Goal: Check status: Check status

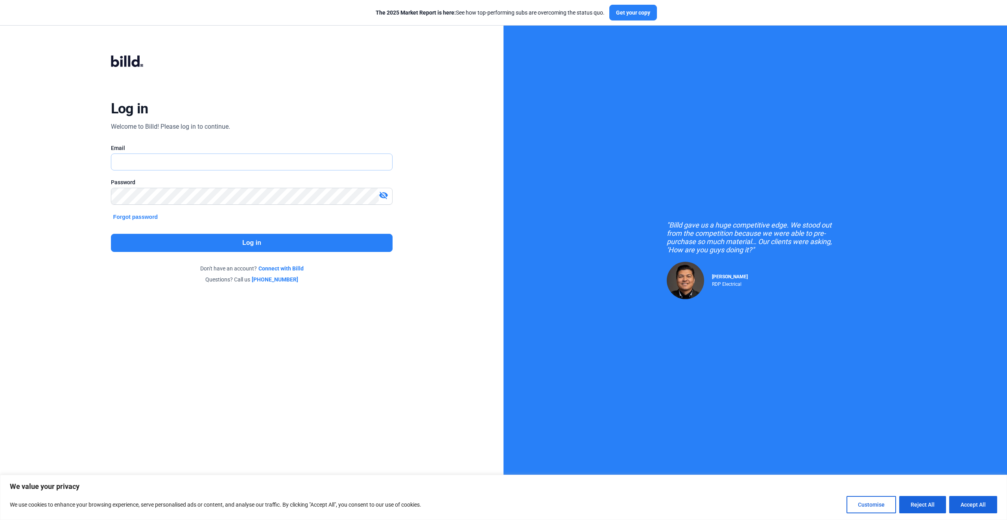
click at [162, 163] on input "text" at bounding box center [247, 162] width 272 height 16
type input "[EMAIL_ADDRESS][DOMAIN_NAME]"
click at [257, 241] on button "Log in" at bounding box center [252, 243] width 282 height 18
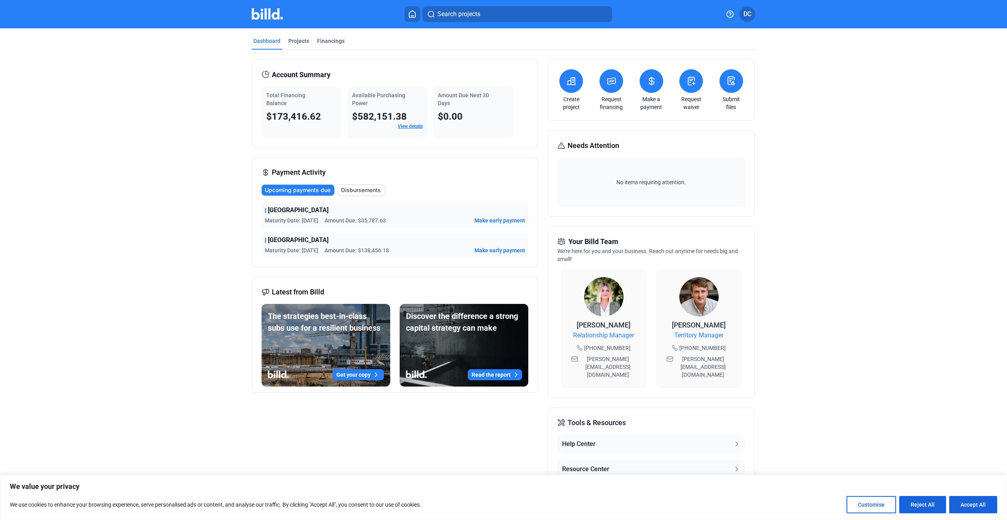
click at [289, 213] on span "[GEOGRAPHIC_DATA]" at bounding box center [298, 209] width 61 height 9
click at [295, 41] on div "Projects" at bounding box center [298, 41] width 21 height 8
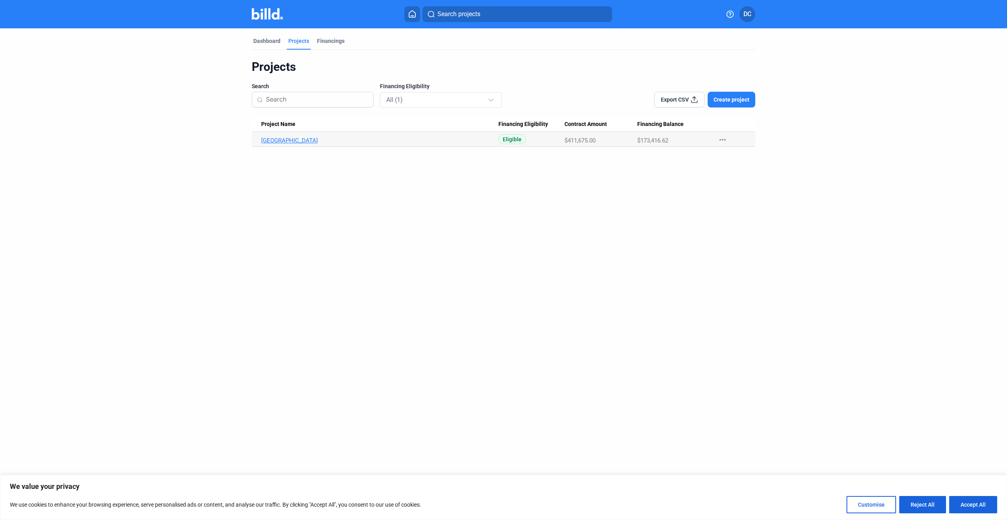
click at [275, 140] on link "[GEOGRAPHIC_DATA]" at bounding box center [379, 140] width 237 height 7
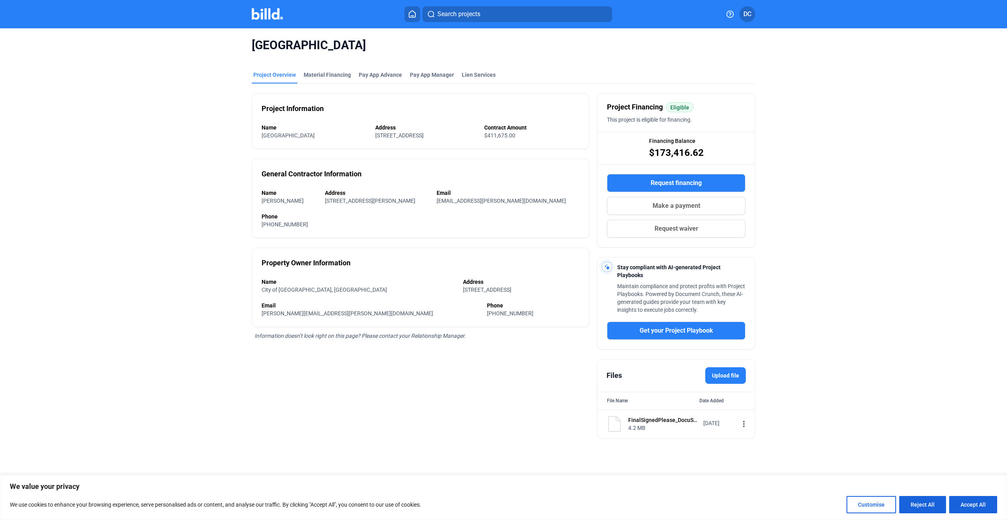
click at [639, 423] on div "FinalSignedPlease_DocuSign_24012_Ramsay_Park_Alpha__.pdf" at bounding box center [663, 420] width 70 height 8
click at [338, 76] on div "Material Financing" at bounding box center [327, 75] width 47 height 8
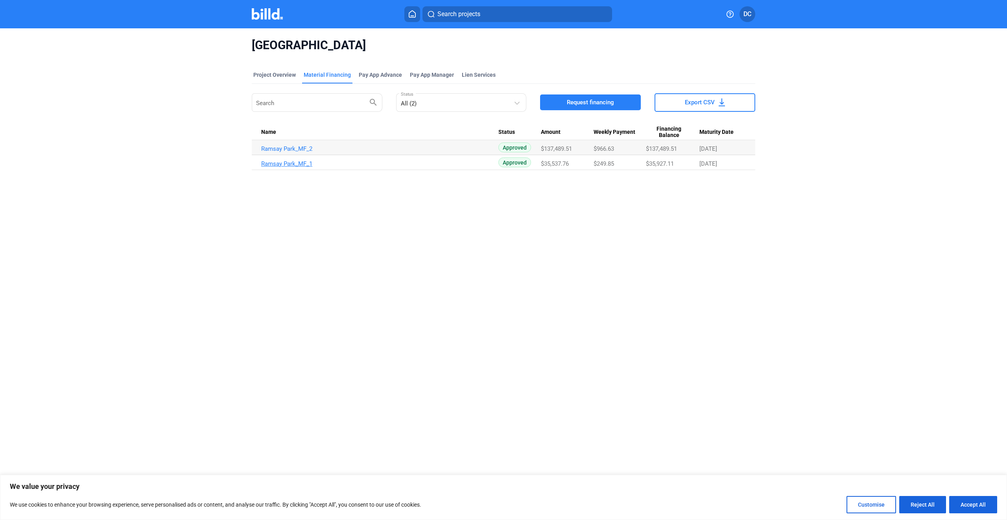
click at [293, 161] on link "Ramsay Park_MF_1" at bounding box center [379, 163] width 237 height 7
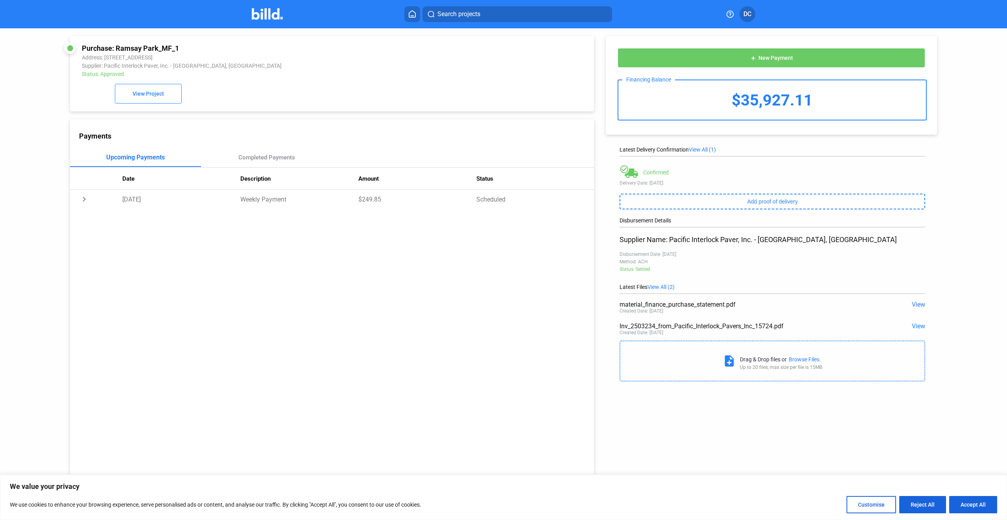
click at [914, 303] on span "View" at bounding box center [918, 304] width 13 height 7
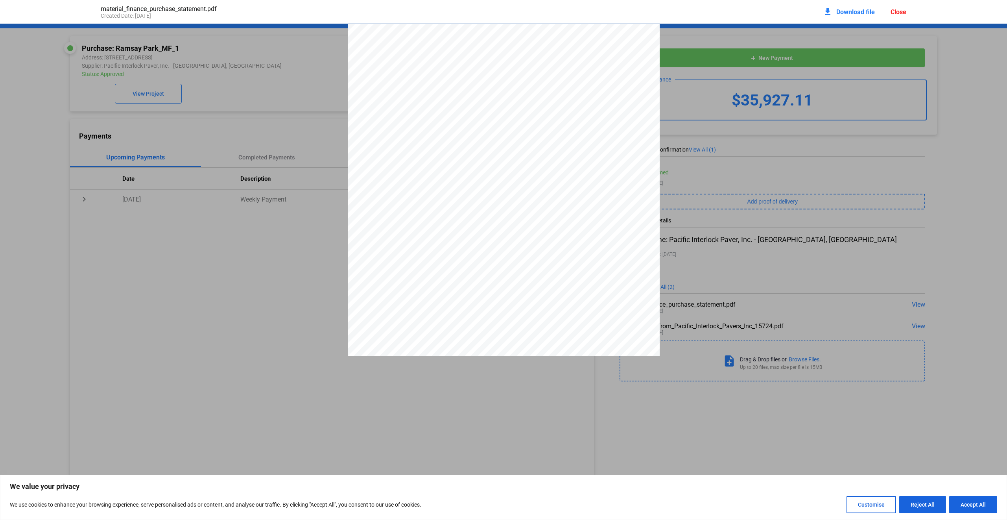
scroll to position [291, 0]
click at [519, 277] on span at bounding box center [520, 274] width 2 height 6
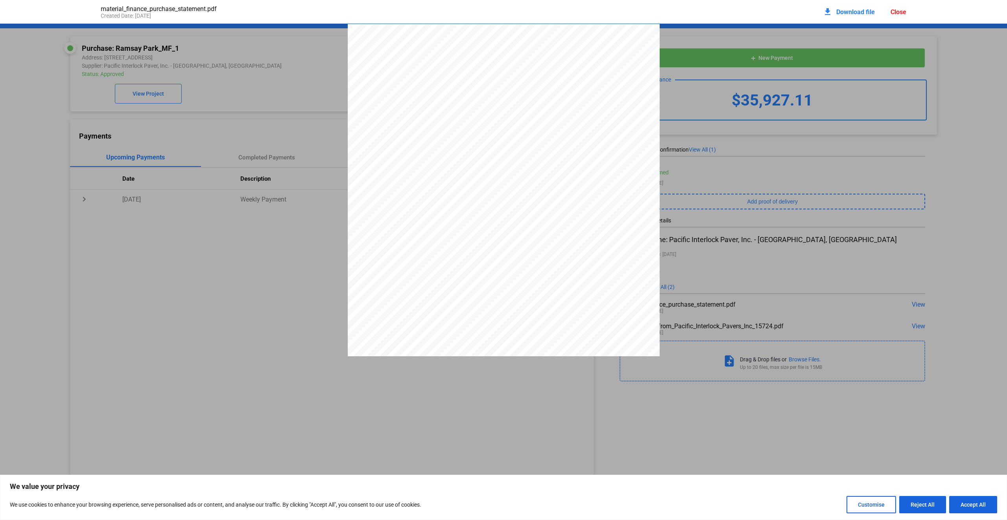
click at [855, 12] on span "Download file" at bounding box center [855, 11] width 39 height 7
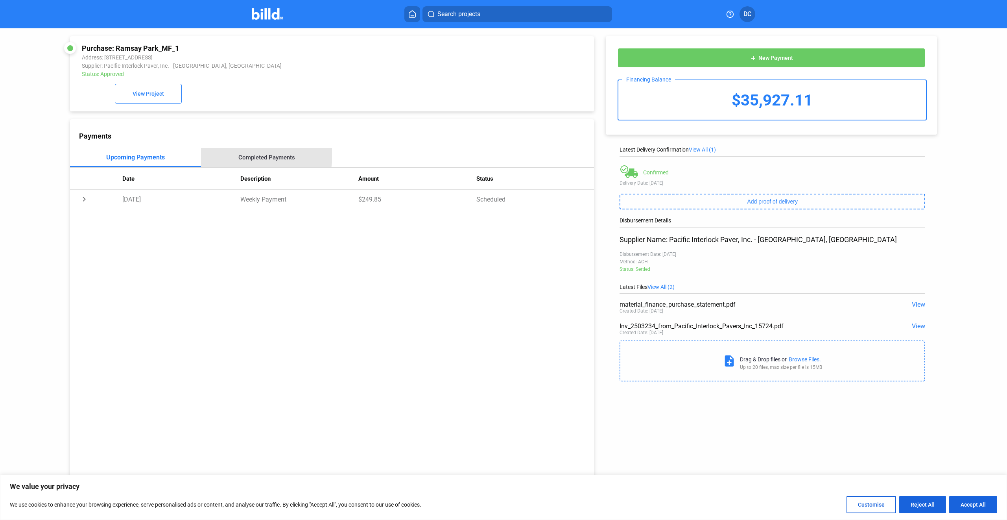
click at [256, 156] on div "Completed Payments" at bounding box center [266, 157] width 57 height 7
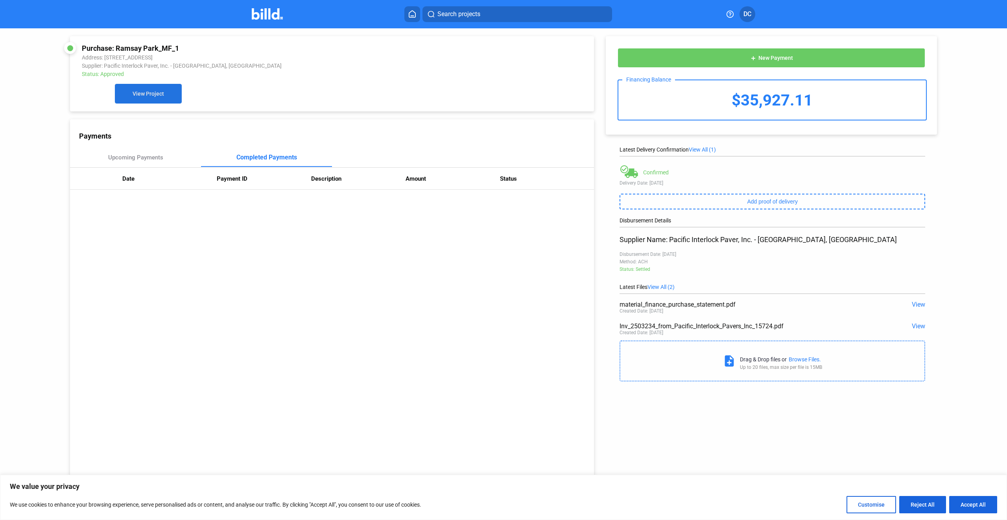
click at [146, 100] on button "View Project" at bounding box center [148, 94] width 67 height 20
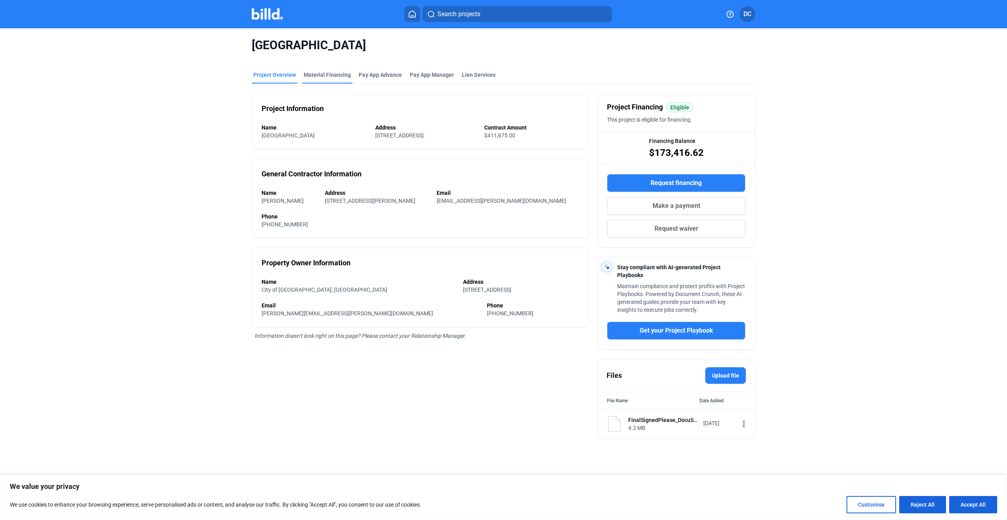
click at [321, 73] on div "Material Financing" at bounding box center [327, 75] width 47 height 8
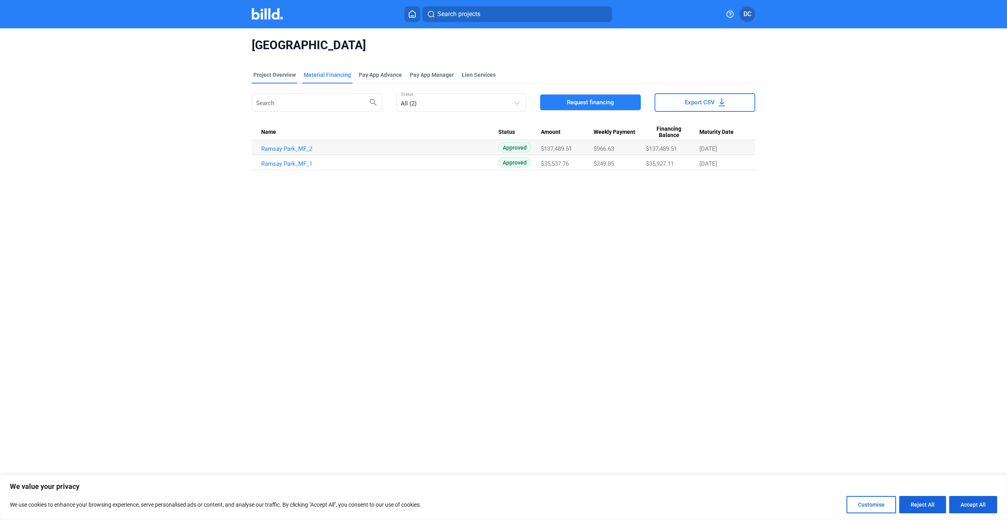
click at [271, 72] on div "Project Overview" at bounding box center [274, 75] width 42 height 8
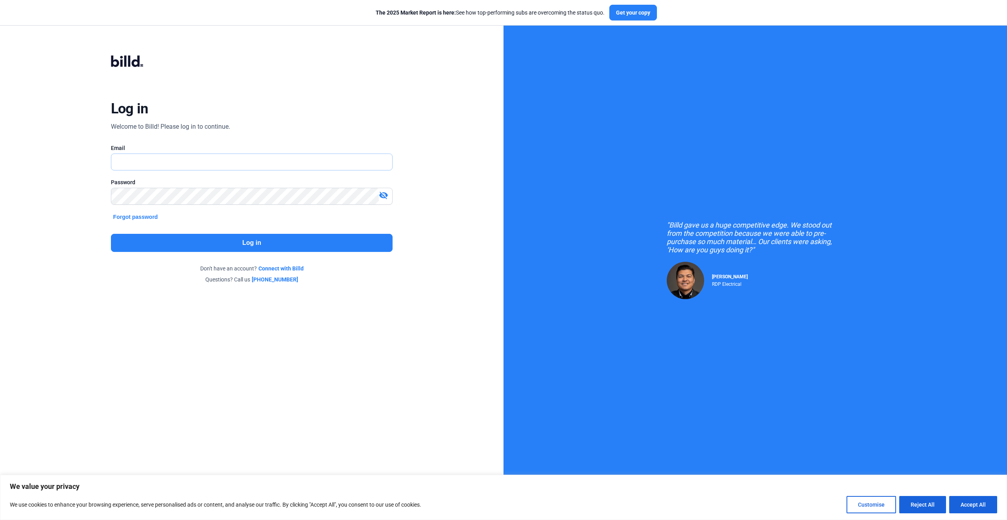
click at [278, 169] on input "text" at bounding box center [251, 162] width 281 height 16
type input "[EMAIL_ADDRESS][DOMAIN_NAME]"
click at [243, 243] on button "Log in" at bounding box center [252, 243] width 282 height 18
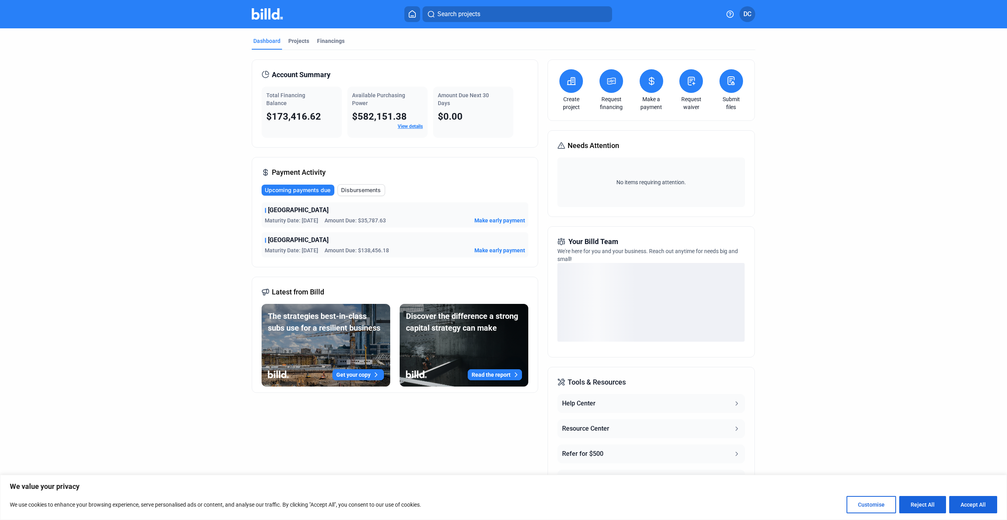
click at [184, 201] on dashboard "Dashboard Projects Financings Account Summary Total Financing Balance $173,416.…" at bounding box center [503, 276] width 906 height 496
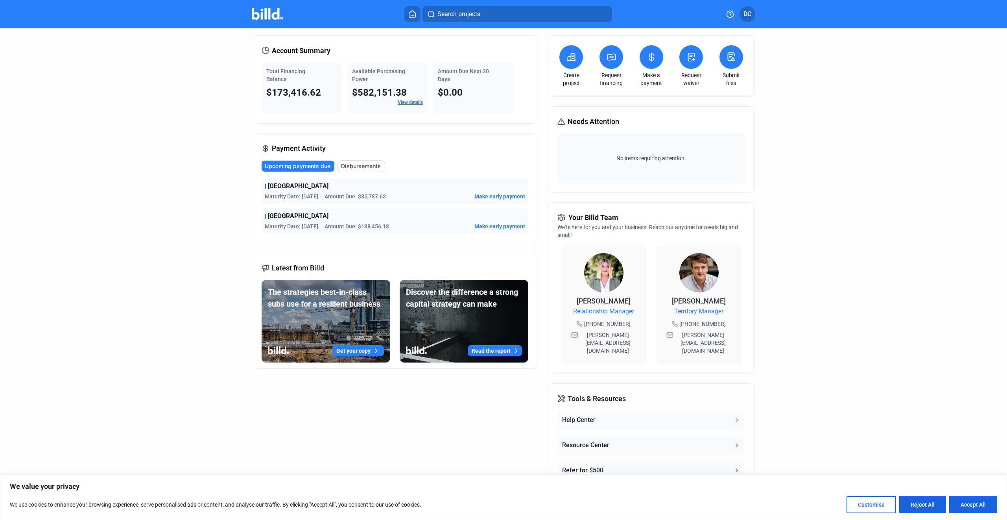
click at [367, 165] on span "Disbursements" at bounding box center [361, 166] width 40 height 8
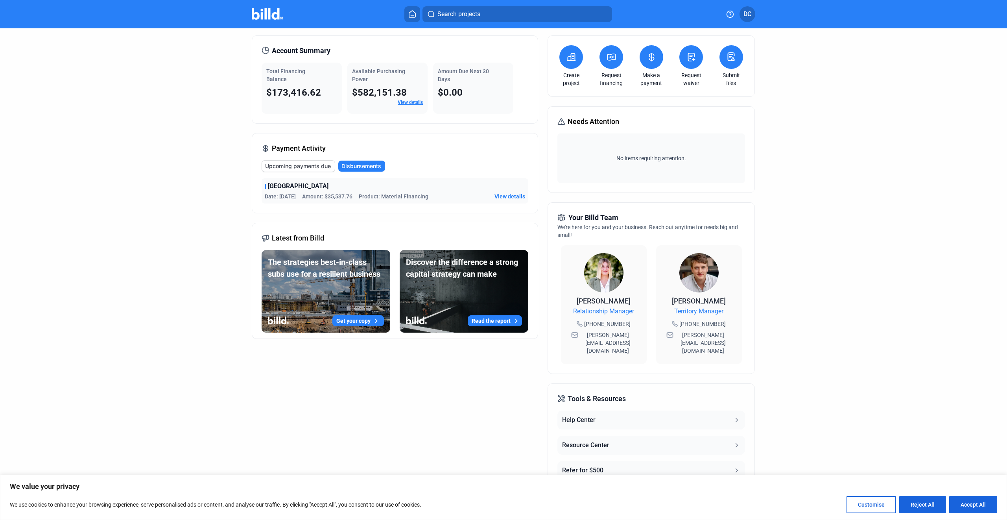
click at [509, 197] on span "View details" at bounding box center [509, 196] width 31 height 8
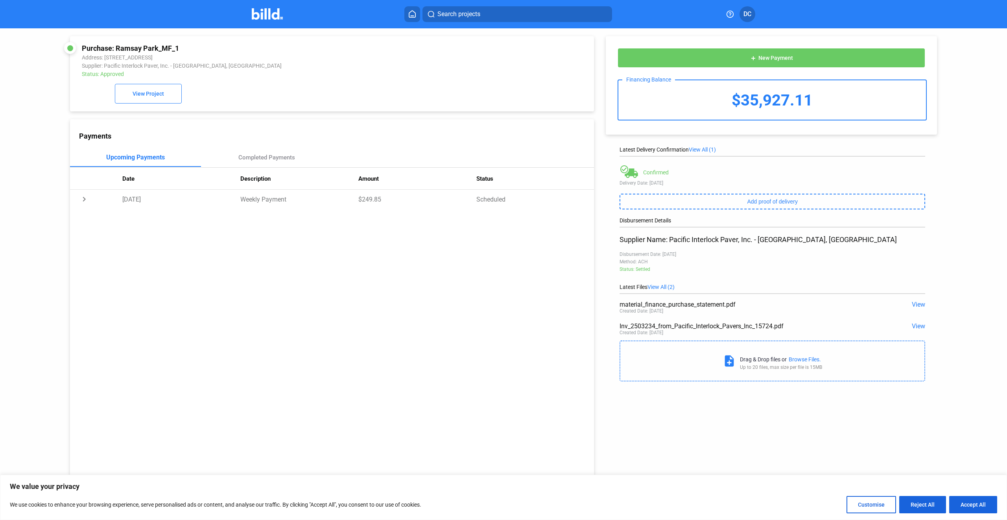
click at [273, 15] on img at bounding box center [267, 13] width 31 height 11
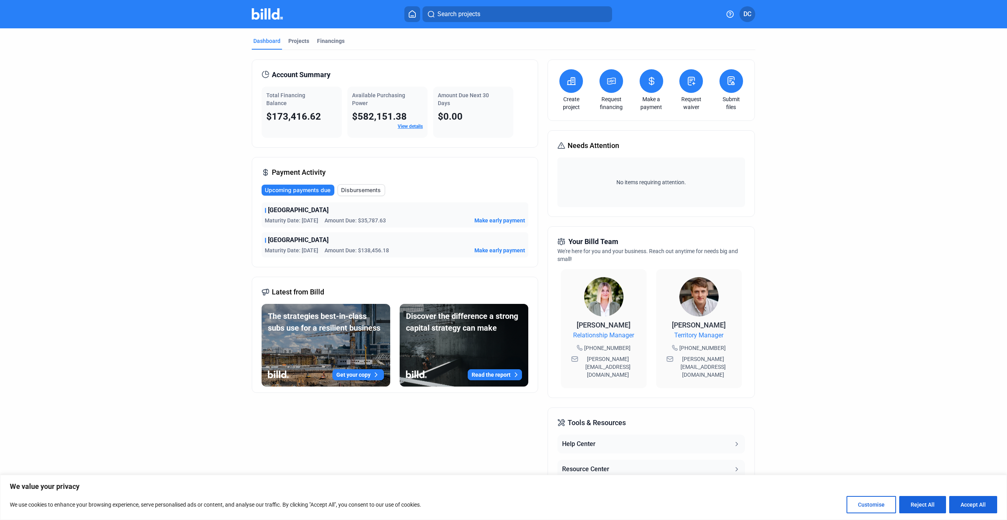
click at [747, 15] on span "DC" at bounding box center [747, 13] width 8 height 9
click at [683, 120] on button "Logout" at bounding box center [705, 119] width 86 height 16
